Goal: Task Accomplishment & Management: Register for event/course

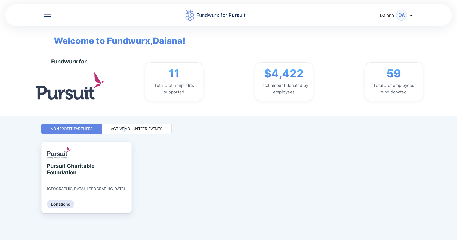
drag, startPoint x: 0, startPoint y: 0, endPoint x: 125, endPoint y: 128, distance: 179.0
click at [125, 128] on div "Active Volunteer Events" at bounding box center [137, 128] width 52 height 5
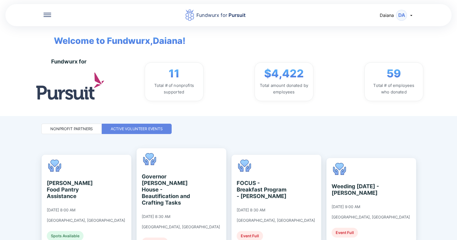
drag, startPoint x: 446, startPoint y: 60, endPoint x: 444, endPoint y: 63, distance: 2.9
click at [445, 61] on div "Fundwurx for 11 Total # of nonprofits supported $4,422 Total amount donated by …" at bounding box center [248, 81] width 417 height 69
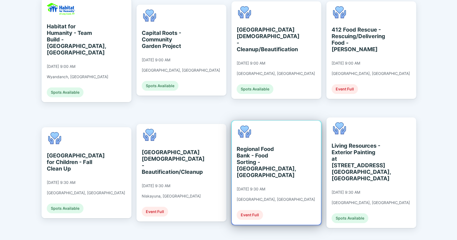
scroll to position [408, 0]
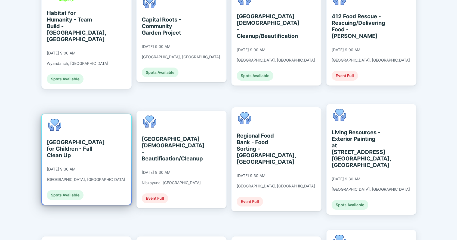
click at [67, 190] on div "Spots Available" at bounding box center [65, 195] width 37 height 10
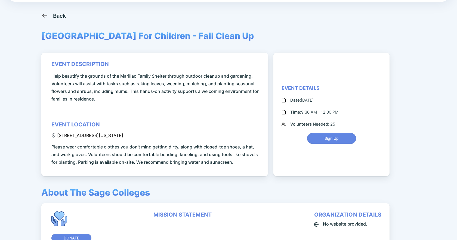
scroll to position [16, 0]
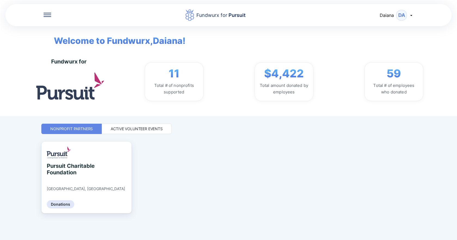
click at [136, 127] on div "Active Volunteer Events" at bounding box center [137, 128] width 52 height 5
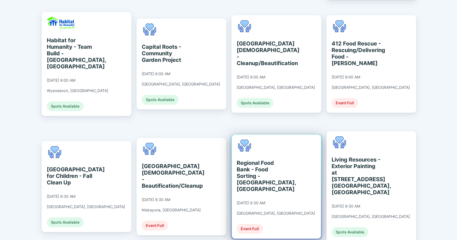
scroll to position [408, 0]
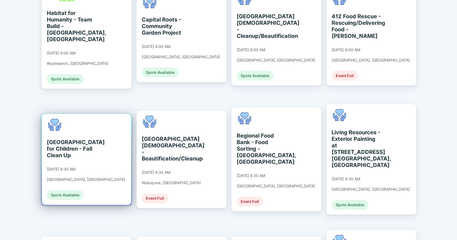
drag, startPoint x: 48, startPoint y: 113, endPoint x: 76, endPoint y: 135, distance: 36.0
click at [76, 139] on div "[GEOGRAPHIC_DATA] for Children - Fall Clean Up" at bounding box center [72, 149] width 50 height 20
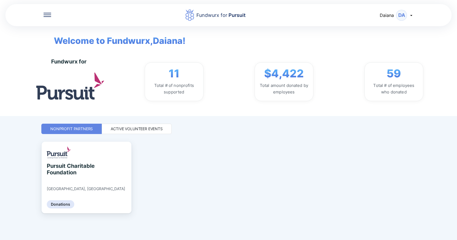
click at [125, 128] on div "Active Volunteer Events" at bounding box center [137, 128] width 52 height 5
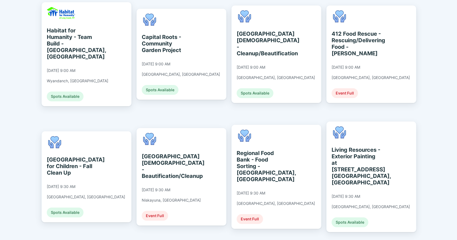
scroll to position [391, 0]
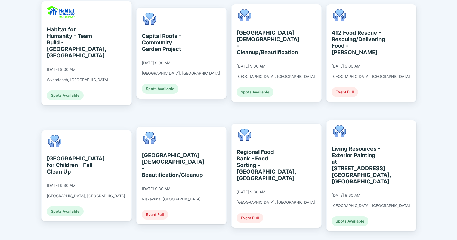
click at [430, 98] on div "Fundwurx for Pursuit Daiana DA Welcome to Fundwurx, Daiana ! Fundwurx for 11 To…" at bounding box center [228, 120] width 457 height 240
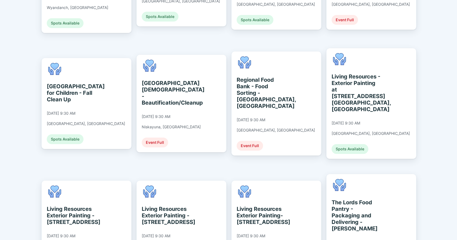
scroll to position [473, 0]
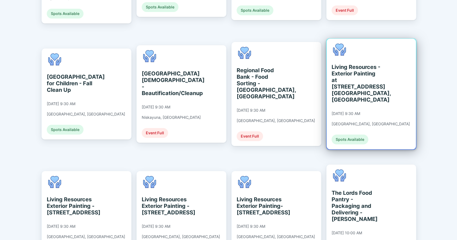
click at [352, 65] on div "Living Resources - Exterior Painting at [STREET_ADDRESS] [GEOGRAPHIC_DATA], [GE…" at bounding box center [356, 83] width 50 height 39
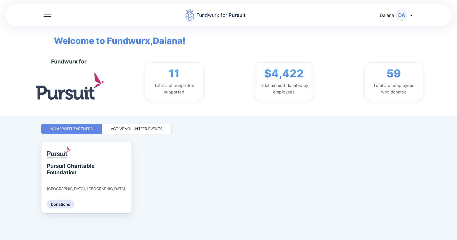
click at [150, 128] on div "Active Volunteer Events" at bounding box center [137, 128] width 52 height 5
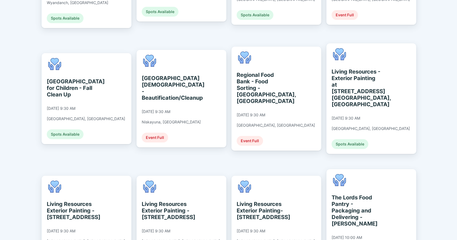
scroll to position [482, 0]
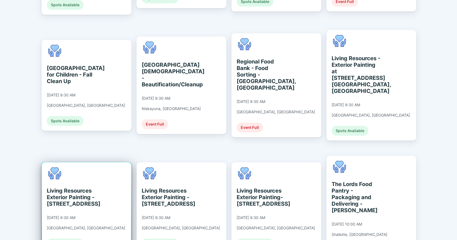
click at [67, 187] on div "Living Resources Exterior Painting - [STREET_ADDRESS]" at bounding box center [72, 197] width 50 height 20
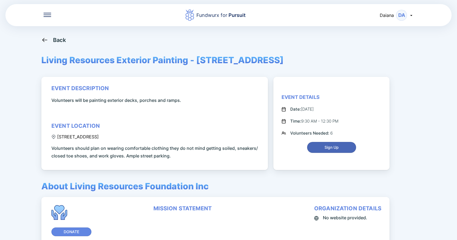
click at [319, 146] on span "Sign Up" at bounding box center [331, 146] width 42 height 5
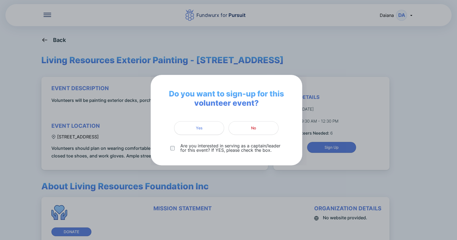
click at [202, 128] on span "Yes" at bounding box center [199, 127] width 7 height 5
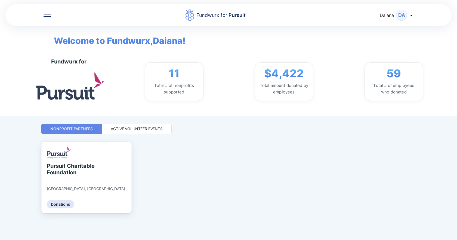
click at [132, 129] on div "Active Volunteer Events" at bounding box center [137, 128] width 52 height 5
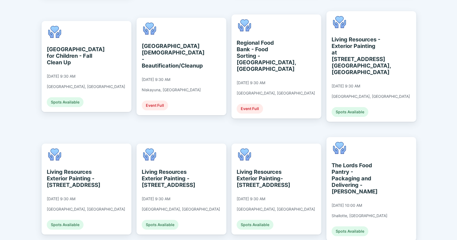
scroll to position [500, 0]
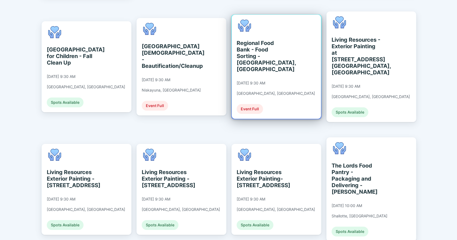
click at [256, 44] on div "Regional Food Bank - Food Sorting - [GEOGRAPHIC_DATA], [GEOGRAPHIC_DATA]" at bounding box center [262, 56] width 50 height 33
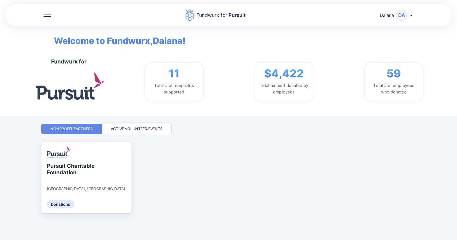
click at [396, 82] on div "59 Total # of employees who donated" at bounding box center [393, 81] width 59 height 39
drag, startPoint x: 394, startPoint y: 73, endPoint x: 313, endPoint y: 98, distance: 84.7
click at [393, 73] on span "59" at bounding box center [393, 73] width 14 height 13
click at [136, 126] on div "Active Volunteer Events" at bounding box center [137, 128] width 52 height 5
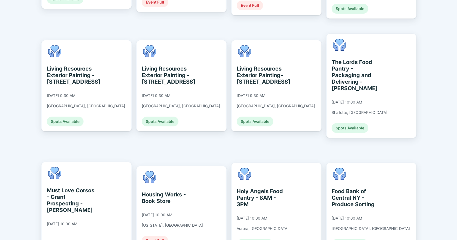
scroll to position [614, 0]
